Goal: Task Accomplishment & Management: Complete application form

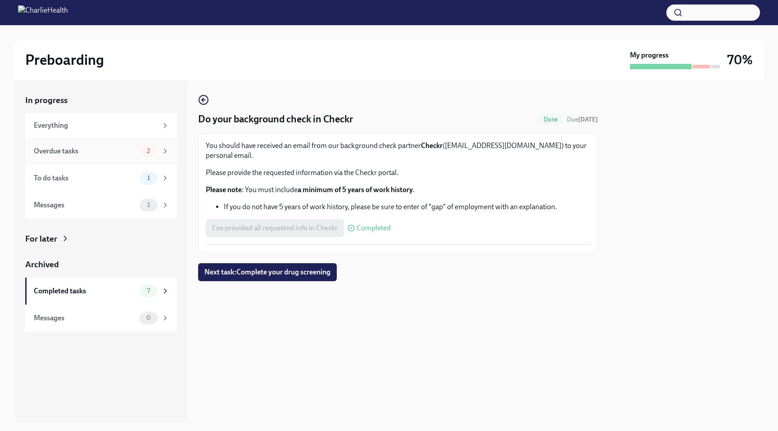
click at [104, 150] on div "Overdue tasks" at bounding box center [85, 151] width 102 height 10
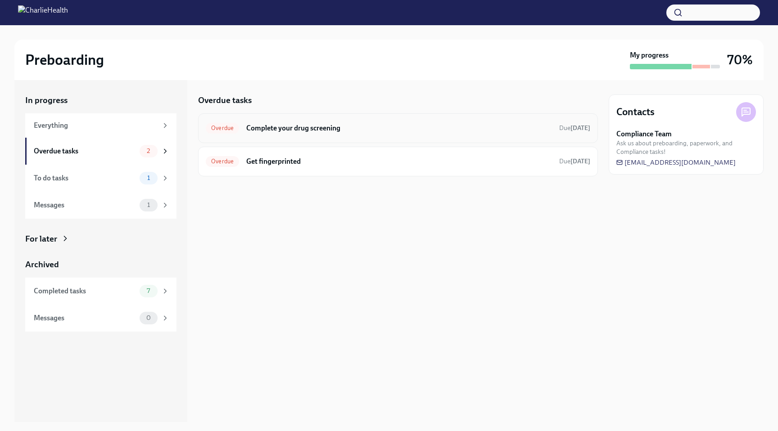
click at [308, 126] on h6 "Complete your drug screening" at bounding box center [399, 128] width 306 height 10
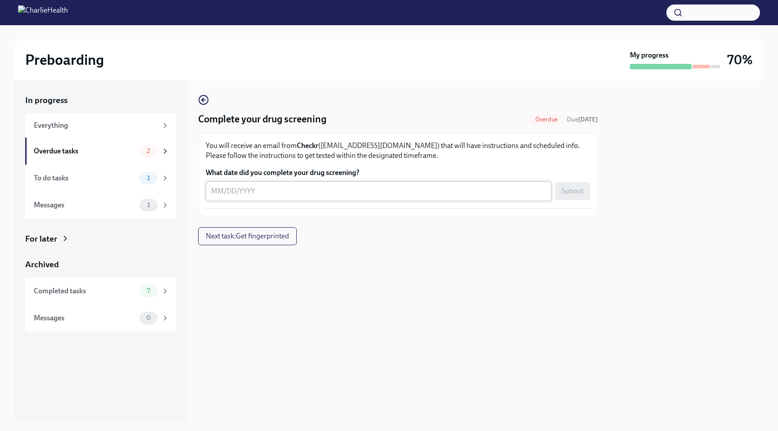
click at [312, 191] on textarea "What date did you complete your drug screening?" at bounding box center [378, 191] width 335 height 11
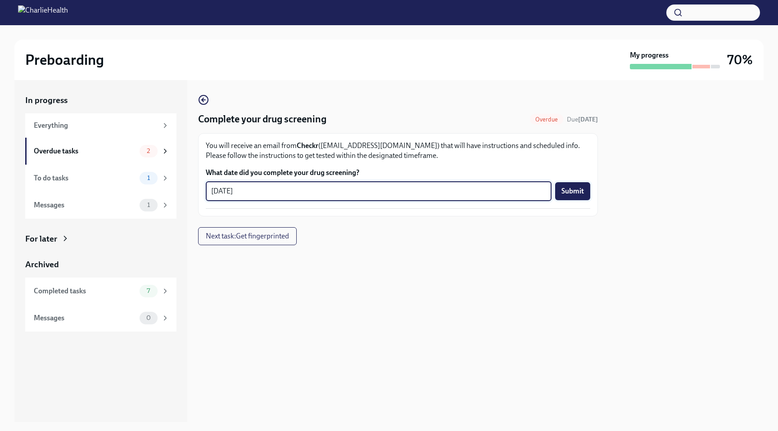
type textarea "[DATE]"
click at [575, 193] on span "Submit" at bounding box center [573, 191] width 23 height 9
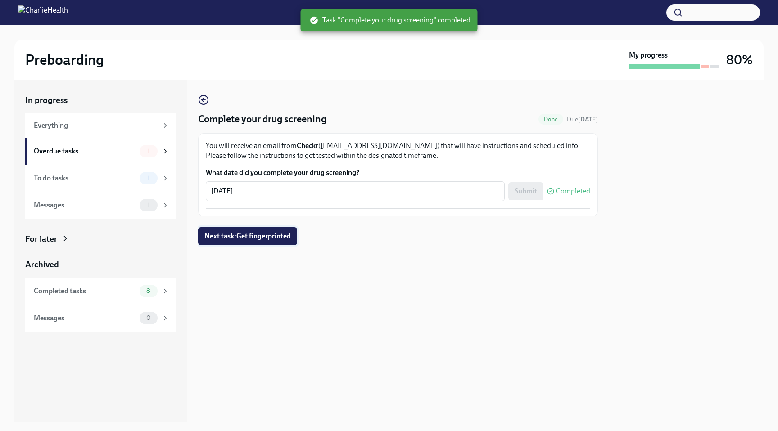
click at [241, 239] on span "Next task : Get fingerprinted" at bounding box center [247, 236] width 86 height 9
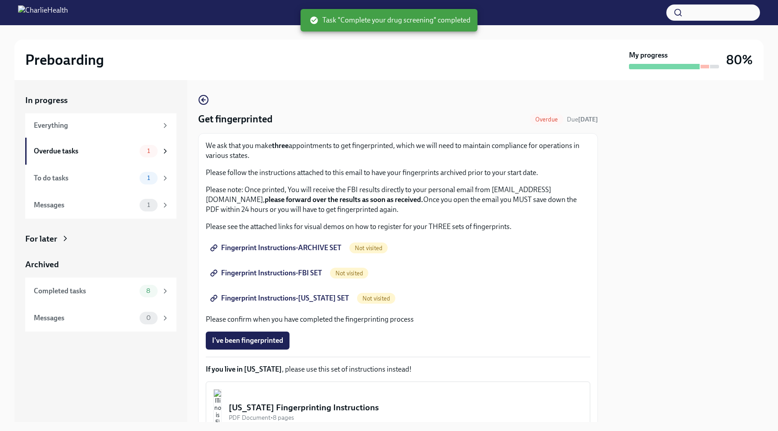
click at [303, 247] on span "Fingerprint Instructions-ARCHIVE SET" at bounding box center [276, 248] width 129 height 9
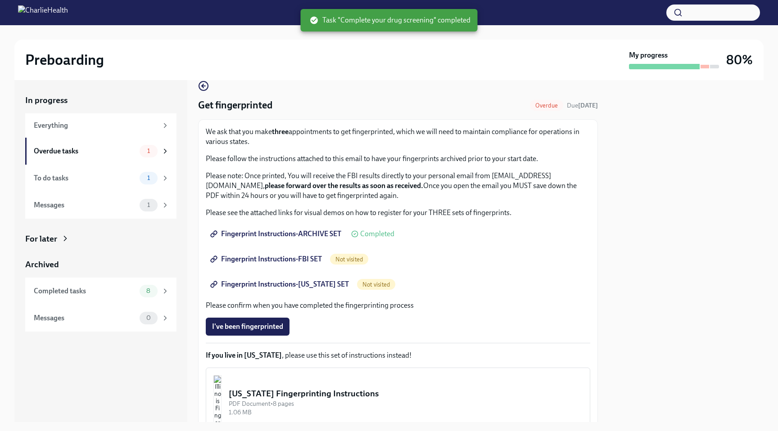
scroll to position [94, 0]
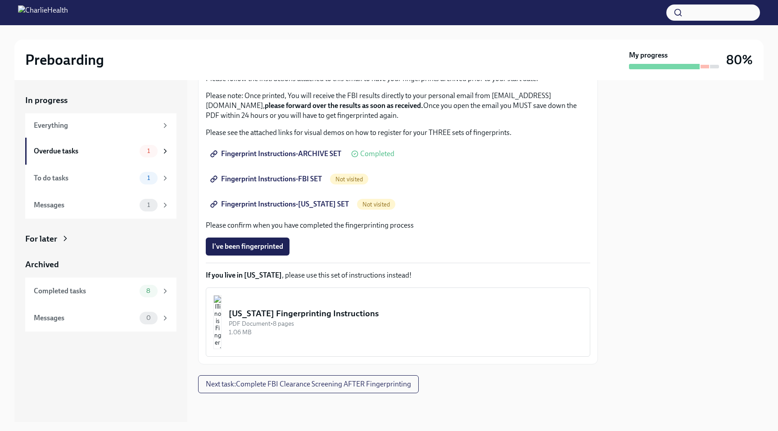
click at [298, 180] on span "Fingerprint Instructions-FBI SET" at bounding box center [267, 179] width 110 height 9
click at [318, 203] on span "Fingerprint Instructions-[US_STATE] SET" at bounding box center [280, 204] width 137 height 9
click at [78, 181] on div "To do tasks" at bounding box center [85, 178] width 102 height 10
